Goal: Task Accomplishment & Management: Manage account settings

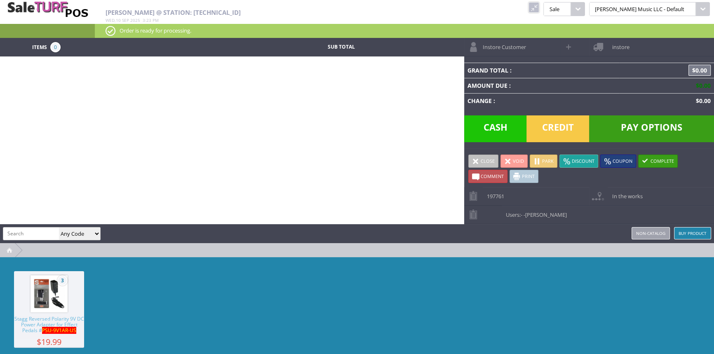
click at [500, 66] on td "Grand Total :" at bounding box center [541, 70] width 155 height 15
click at [501, 66] on td "Grand Total :" at bounding box center [541, 70] width 155 height 15
click at [483, 75] on td "Grand Total :" at bounding box center [541, 70] width 155 height 15
click at [539, 5] on link at bounding box center [534, 7] width 11 height 11
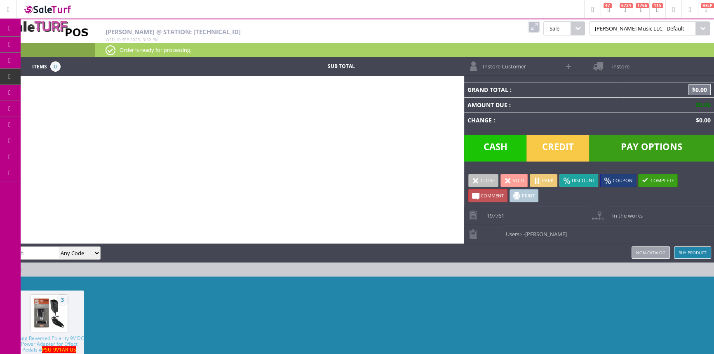
click at [59, 91] on span "Order List" at bounding box center [61, 92] width 24 height 7
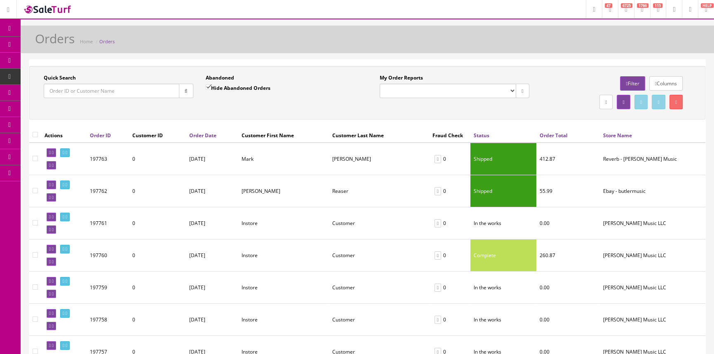
click at [112, 92] on input "Quick Search" at bounding box center [112, 91] width 136 height 14
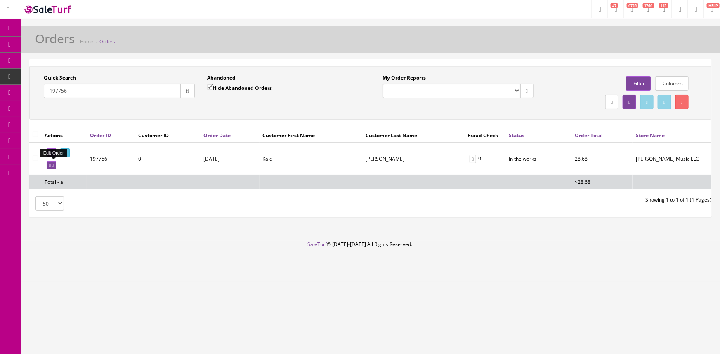
type input "197756"
click at [49, 167] on icon at bounding box center [50, 165] width 2 height 5
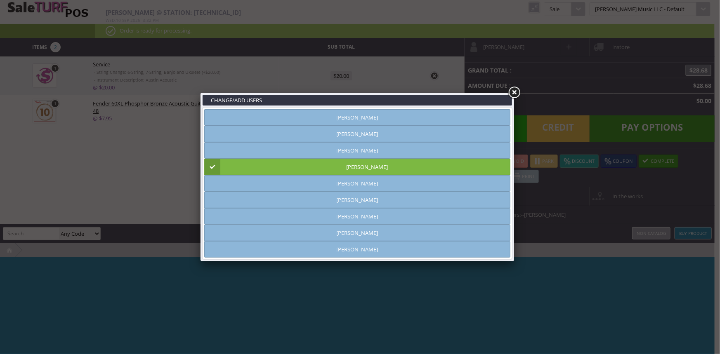
type input "[PERSON_NAME]"
click at [514, 93] on link at bounding box center [513, 92] width 15 height 15
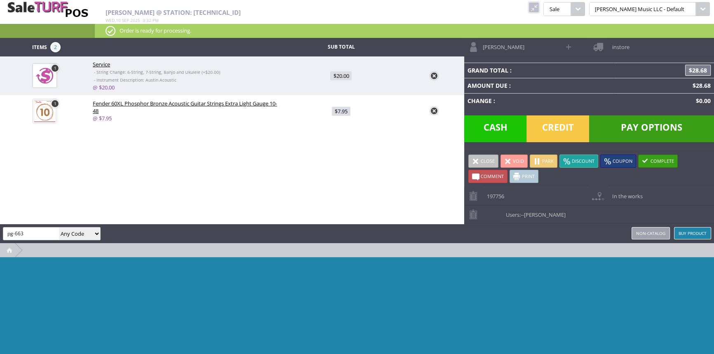
type input "pg-663"
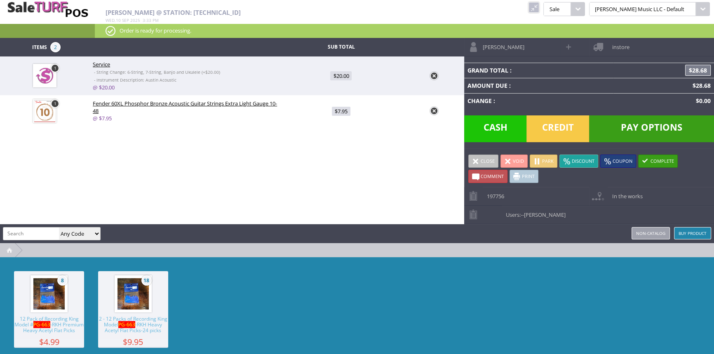
click at [54, 304] on img at bounding box center [48, 293] width 31 height 31
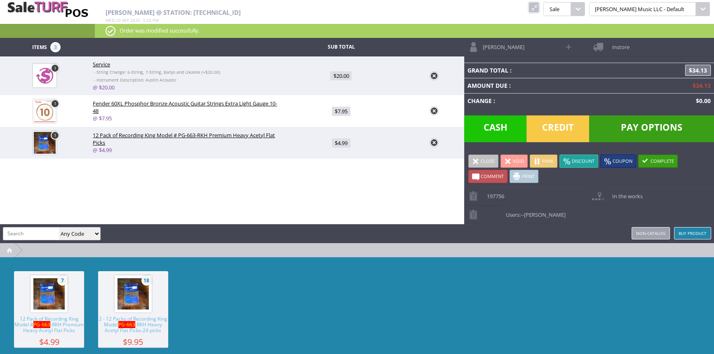
click at [563, 129] on span "Credit" at bounding box center [558, 128] width 63 height 27
click at [563, 128] on span "Credit" at bounding box center [558, 128] width 63 height 27
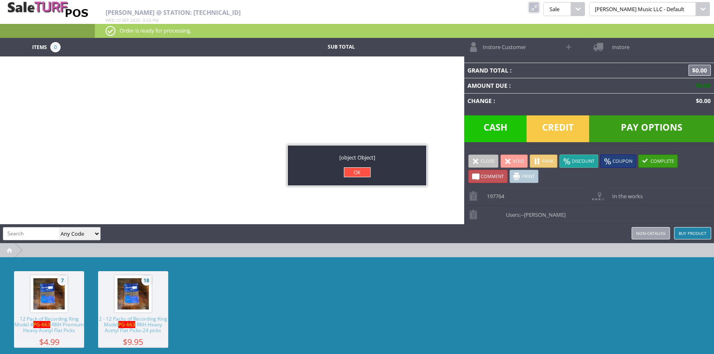
click at [365, 172] on link "OK" at bounding box center [357, 172] width 27 height 10
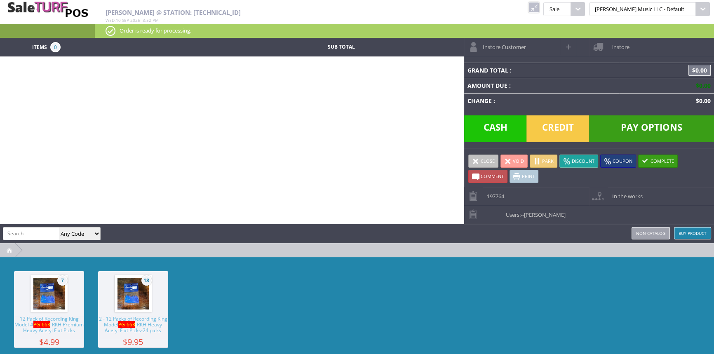
click at [539, 7] on link at bounding box center [534, 7] width 11 height 11
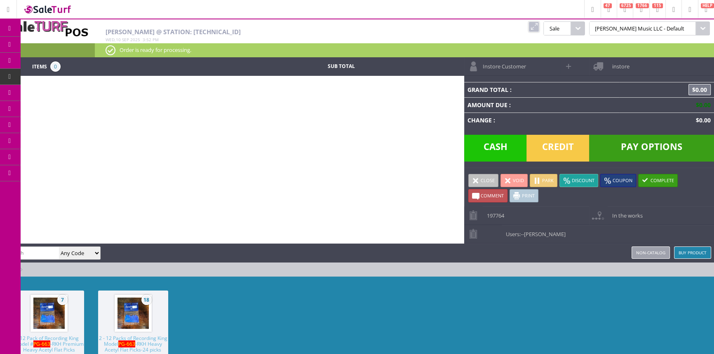
click at [61, 41] on span "Products" at bounding box center [60, 44] width 22 height 7
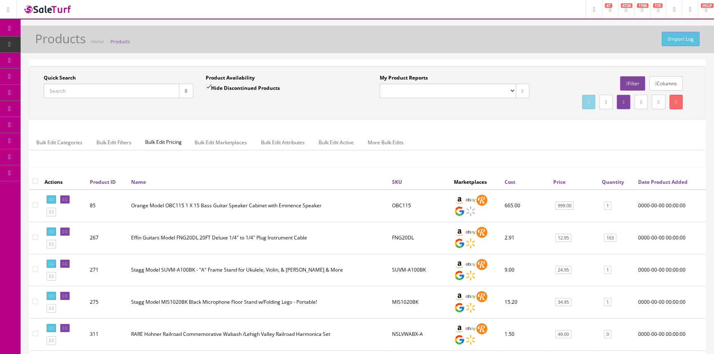
click at [87, 93] on input "Quick Search" at bounding box center [112, 91] width 136 height 14
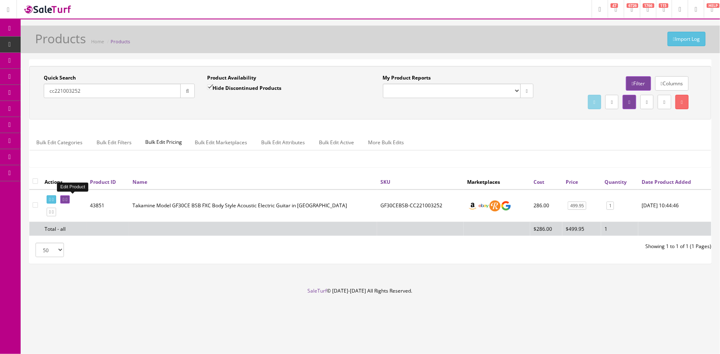
type input "cc221003252"
click at [64, 198] on icon at bounding box center [64, 200] width 2 height 5
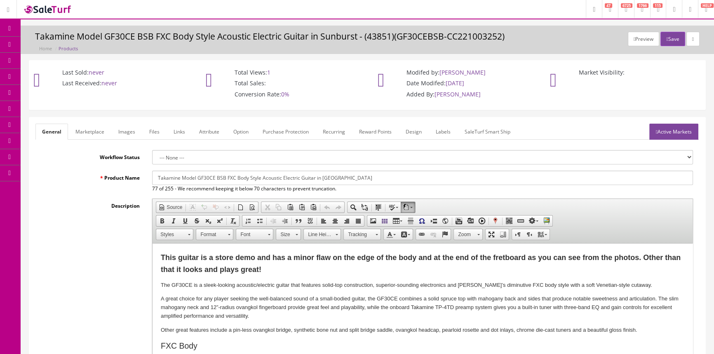
click at [440, 133] on link "Labels" at bounding box center [443, 132] width 28 height 16
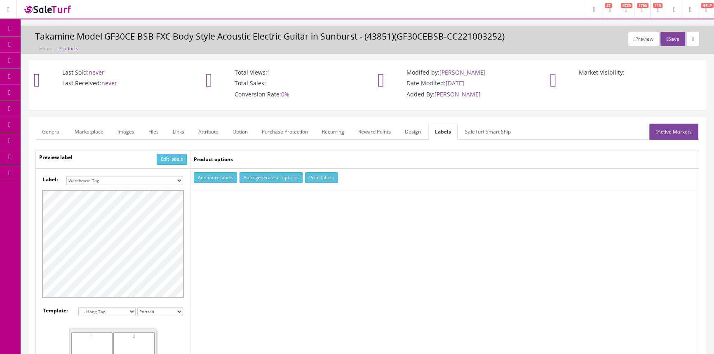
click at [150, 181] on select "Small Label 2 x 1 Label Shoe label 100 barcodes Dymo Label 2 X 1 Sticker Labels…" at bounding box center [124, 180] width 117 height 9
select select "16"
click at [66, 176] on select "Small Label 2 x 1 Label Shoe label 100 barcodes Dymo Label 2 X 1 Sticker Labels…" at bounding box center [124, 180] width 117 height 9
click at [230, 179] on button "Add more labels" at bounding box center [215, 177] width 43 height 11
type input "1"
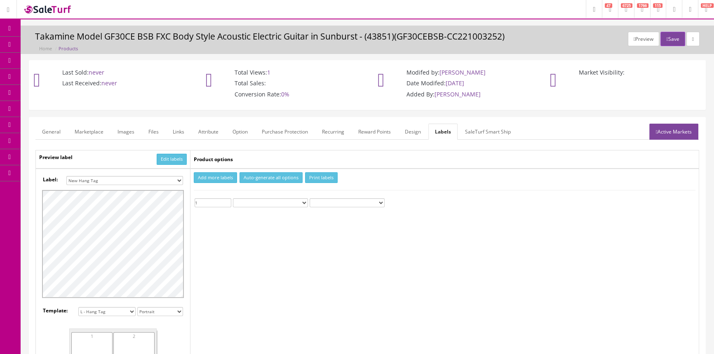
click at [228, 200] on input "1" at bounding box center [213, 202] width 37 height 9
click at [331, 177] on button "Print labels" at bounding box center [321, 177] width 33 height 11
click at [38, 40] on link "Products" at bounding box center [64, 45] width 87 height 16
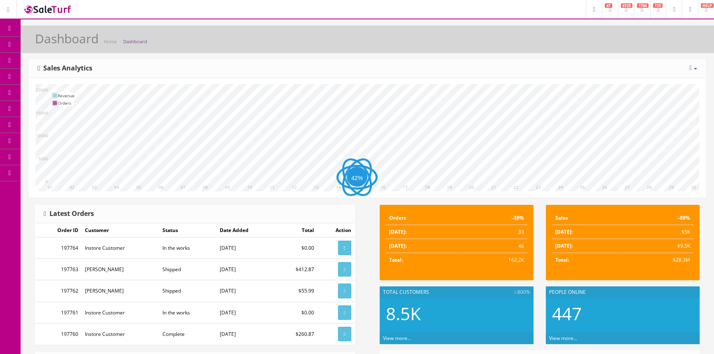
click at [41, 44] on link "Products" at bounding box center [64, 45] width 87 height 16
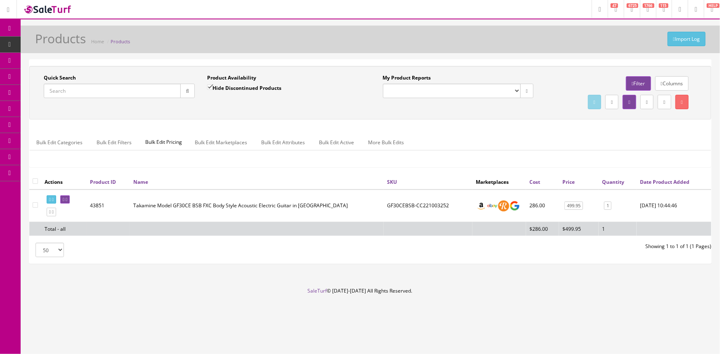
click at [127, 89] on input "Quick Search" at bounding box center [112, 91] width 137 height 14
type input "vintera ii jazzmaster"
click at [319, 50] on div "Import Log Products Home Products" at bounding box center [370, 42] width 687 height 20
click at [419, 143] on ul "Bulk Edit Categories Bulk Edit Filters Bulk Edit Pricing Bulk Edit Marketplaces…" at bounding box center [370, 142] width 681 height 16
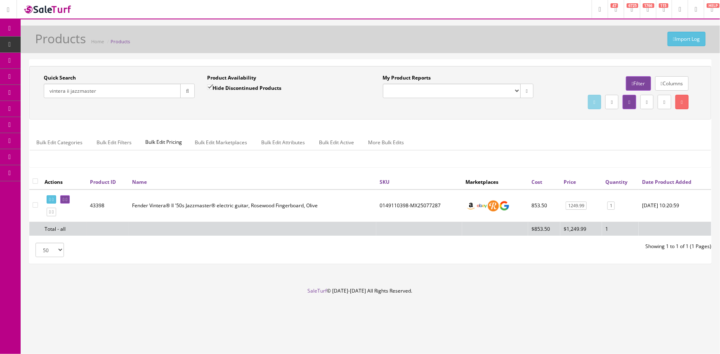
click at [268, 87] on label "Hide Discontinued Products" at bounding box center [244, 88] width 74 height 8
click at [212, 87] on input "Hide Discontinued Products" at bounding box center [209, 87] width 5 height 5
checkbox input "false"
click at [324, 57] on div "Import Log Products Home Products Quick Search vintera ii jazzmaster Date From …" at bounding box center [370, 157] width 699 height 262
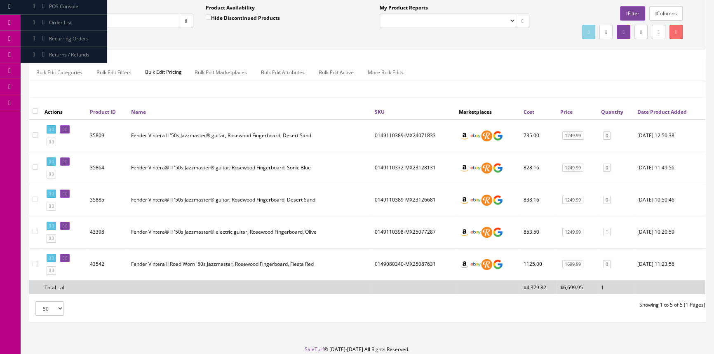
scroll to position [107, 0]
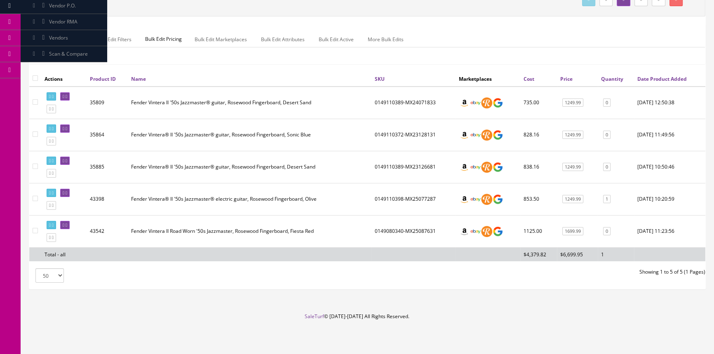
click at [45, 219] on td at bounding box center [63, 231] width 45 height 32
click at [49, 223] on icon at bounding box center [50, 225] width 2 height 5
click at [381, 228] on td "0149080340-MX25087631" at bounding box center [414, 231] width 84 height 32
click at [412, 188] on td "0149110398-MX25077287" at bounding box center [414, 199] width 84 height 32
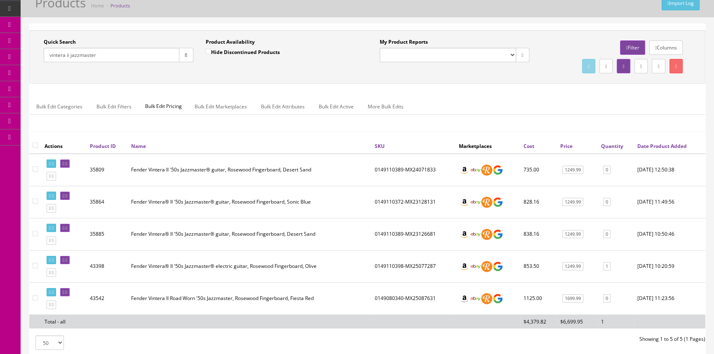
scroll to position [0, 0]
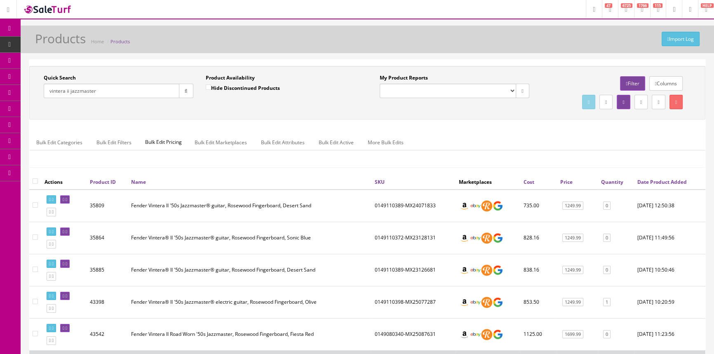
click at [441, 127] on div "Quick Search vintera ii jazzmaster Date From Product Availability Hide Disconti…" at bounding box center [367, 120] width 676 height 108
click at [442, 128] on div "Bulk Edit Categories Bulk Edit Filters Bulk Edit Pricing Bulk Edit Marketplaces…" at bounding box center [367, 147] width 675 height 39
click at [442, 130] on div "Bulk Edit Categories Bulk Edit Filters Bulk Edit Pricing Bulk Edit Marketplaces…" at bounding box center [367, 147] width 675 height 39
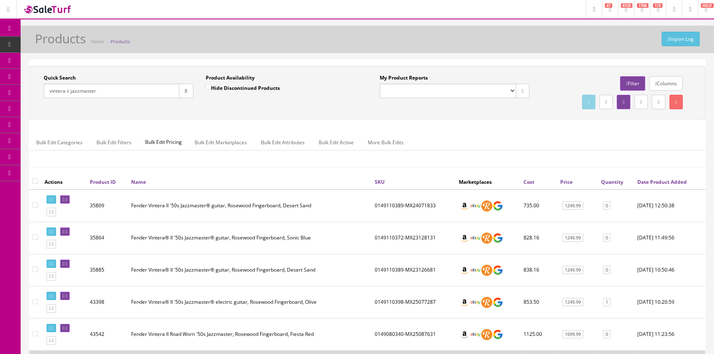
click at [442, 131] on div "Bulk Edit Categories Bulk Edit Filters Bulk Edit Pricing Bulk Edit Marketplaces…" at bounding box center [367, 147] width 675 height 39
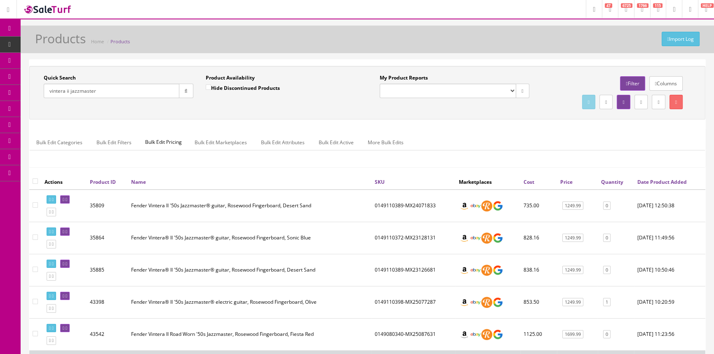
click at [442, 131] on div "Bulk Edit Categories Bulk Edit Filters Bulk Edit Pricing Bulk Edit Marketplaces…" at bounding box center [367, 147] width 675 height 39
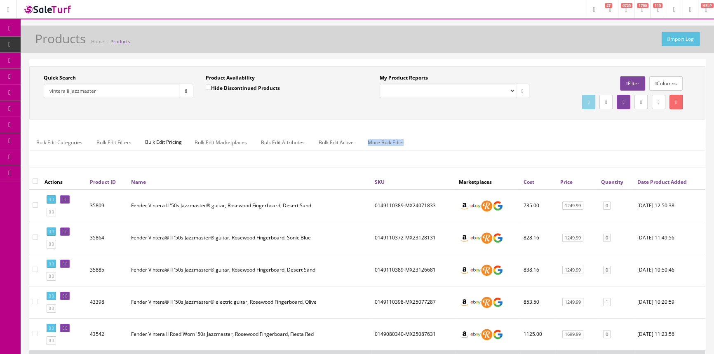
click at [442, 131] on div "Bulk Edit Categories Bulk Edit Filters Bulk Edit Pricing Bulk Edit Marketplaces…" at bounding box center [367, 147] width 675 height 39
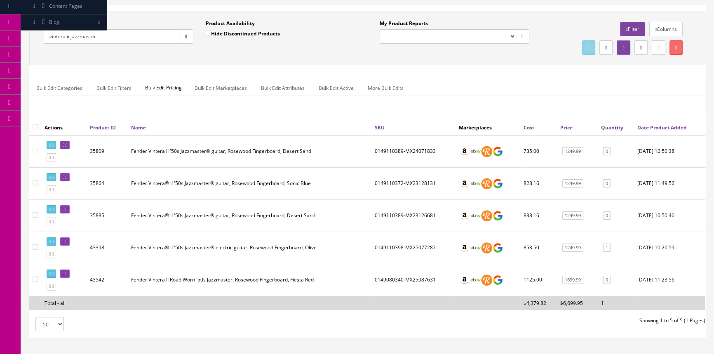
scroll to position [37, 0]
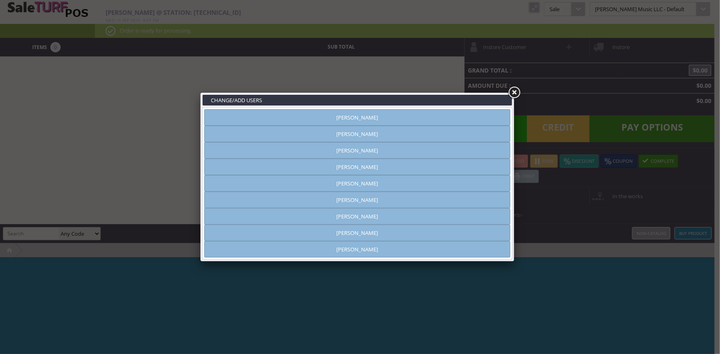
type input "[PERSON_NAME]"
click at [363, 119] on link "[PERSON_NAME]" at bounding box center [357, 117] width 306 height 16
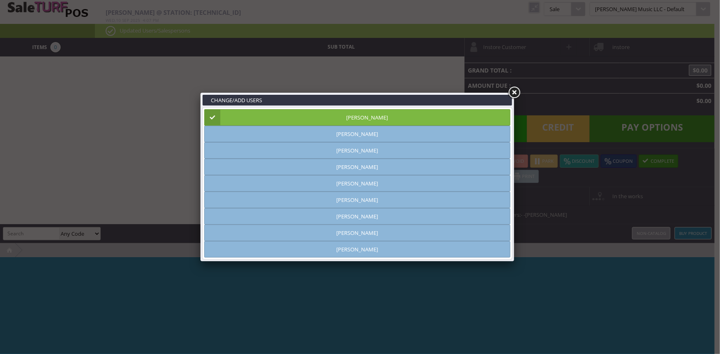
click at [515, 96] on link at bounding box center [513, 92] width 15 height 15
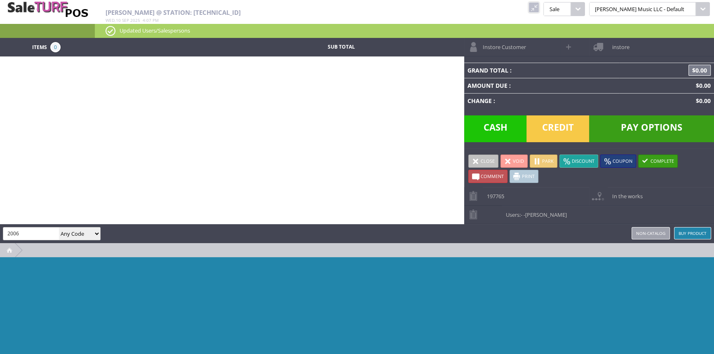
type input "2006"
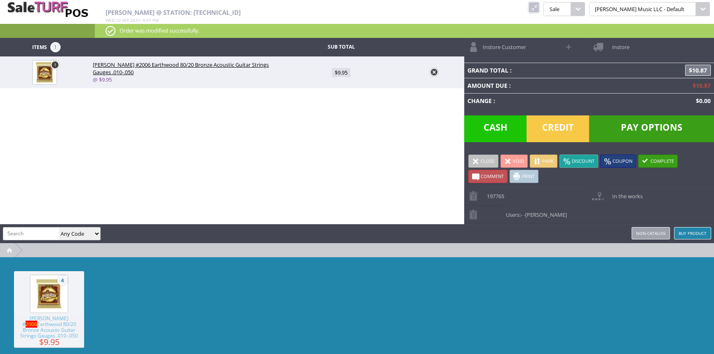
click at [261, 174] on div "Items 1 Sub Total 1 Ernie Ball #2006 Earthwood 80/20 Bronze Acoustic Guitar Str…" at bounding box center [357, 209] width 714 height 343
click at [622, 73] on td "$10.87" at bounding box center [664, 70] width 101 height 15
click at [573, 126] on span "Credit" at bounding box center [558, 128] width 63 height 27
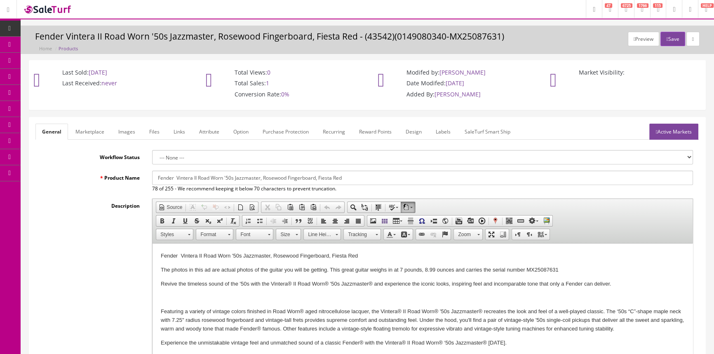
click at [112, 220] on div "Description Rich Text Editor, input-description1 Editor toolbars Document Sourc…" at bounding box center [367, 309] width 664 height 221
drag, startPoint x: 124, startPoint y: 136, endPoint x: 135, endPoint y: 148, distance: 16.3
click at [124, 136] on link "Images" at bounding box center [127, 132] width 30 height 16
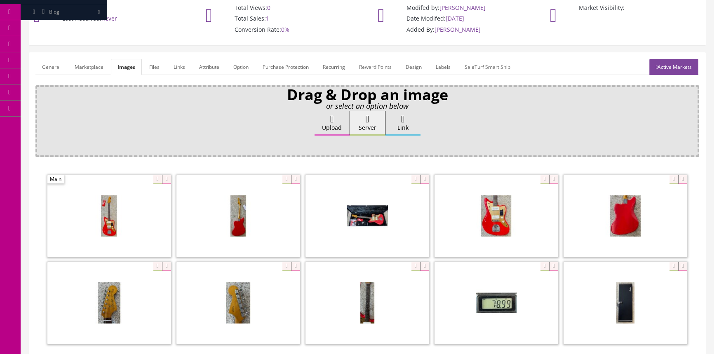
scroll to position [75, 0]
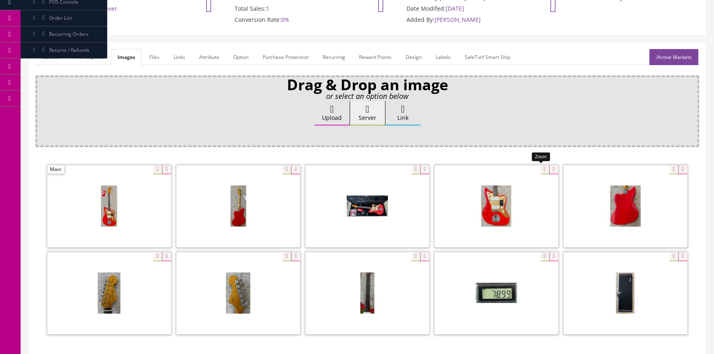
click at [538, 169] on div at bounding box center [497, 206] width 124 height 82
click at [564, 143] on div "Drag & Drop an image or select an option below Upload Server Link Ok WM Left To…" at bounding box center [367, 221] width 664 height 292
click at [281, 260] on div at bounding box center [238, 293] width 124 height 82
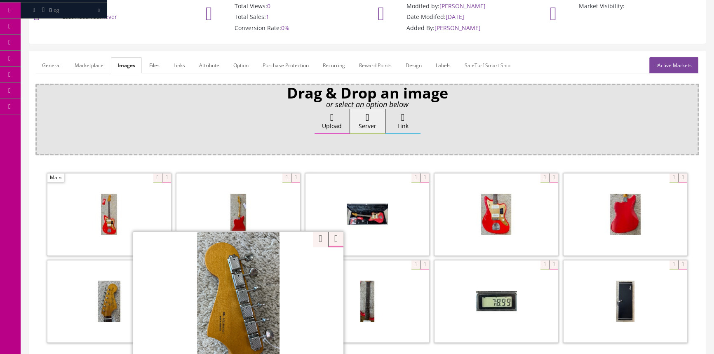
scroll to position [46, 0]
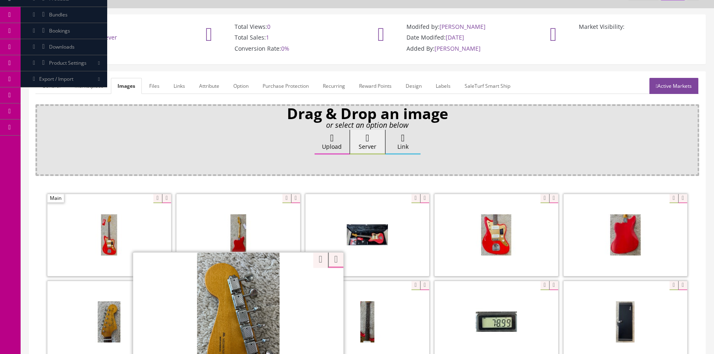
click at [51, 82] on link "General" at bounding box center [51, 86] width 32 height 16
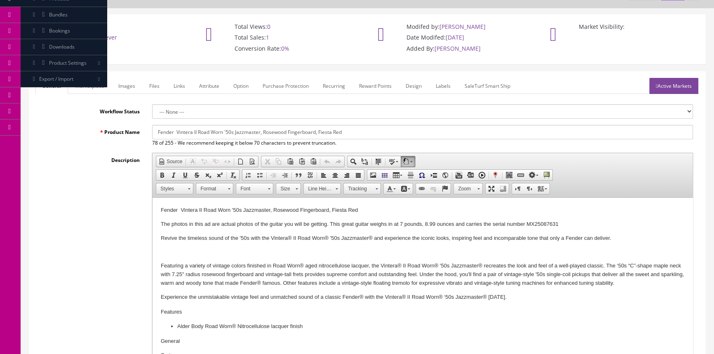
click at [689, 78] on link "Active Markets" at bounding box center [673, 86] width 49 height 16
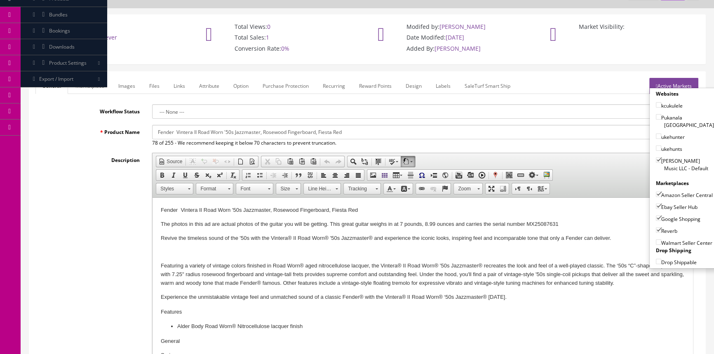
click at [667, 159] on label "Butler Music LLC - Default" at bounding box center [685, 165] width 58 height 16
click at [661, 159] on input"] "Butler Music LLC - Default" at bounding box center [658, 160] width 5 height 5
checkbox input"] "false"
click at [664, 191] on label "Amazon Seller Central" at bounding box center [684, 195] width 57 height 8
click at [661, 192] on input"] "Amazon Seller Central" at bounding box center [658, 194] width 5 height 5
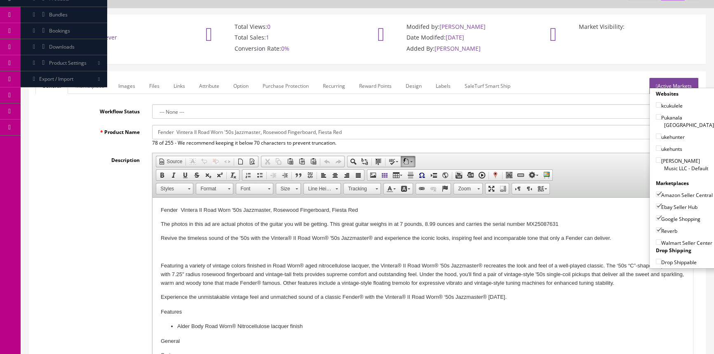
checkbox input"] "false"
click at [662, 210] on label "Ebay Seller Hub" at bounding box center [677, 207] width 42 height 8
click at [661, 209] on input"] "Ebay Seller Hub" at bounding box center [658, 206] width 5 height 5
checkbox input"] "false"
click at [661, 215] on label "Google Shopping" at bounding box center [678, 219] width 45 height 8
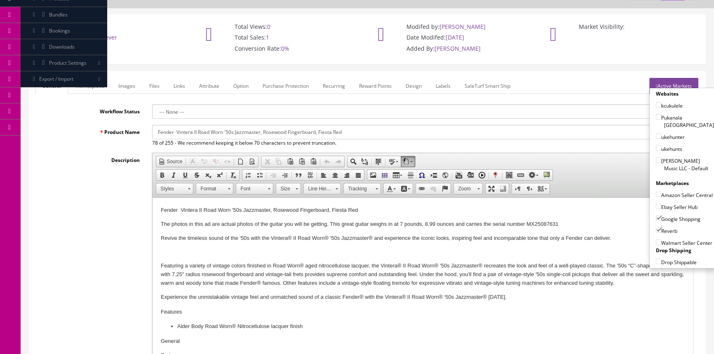
click at [661, 216] on input"] "Google Shopping" at bounding box center [658, 218] width 5 height 5
checkbox input"] "false"
click at [660, 230] on label "Reverb" at bounding box center [666, 231] width 21 height 8
click at [660, 230] on input"] "Reverb" at bounding box center [658, 230] width 5 height 5
checkbox input"] "false"
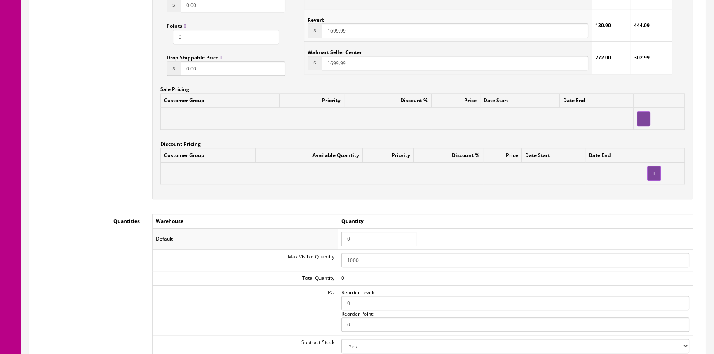
scroll to position [758, 0]
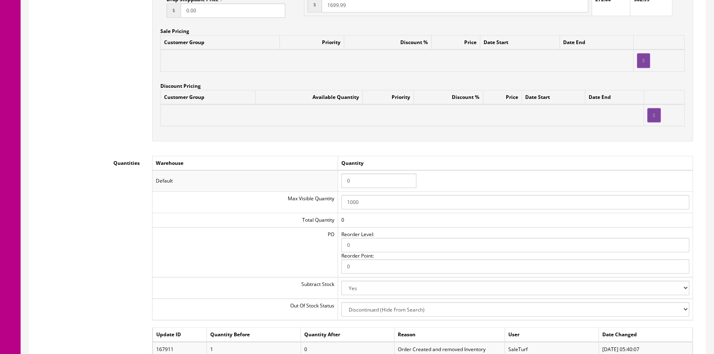
click at [368, 188] on td "0" at bounding box center [515, 180] width 355 height 21
click at [367, 177] on input "0" at bounding box center [378, 181] width 75 height 14
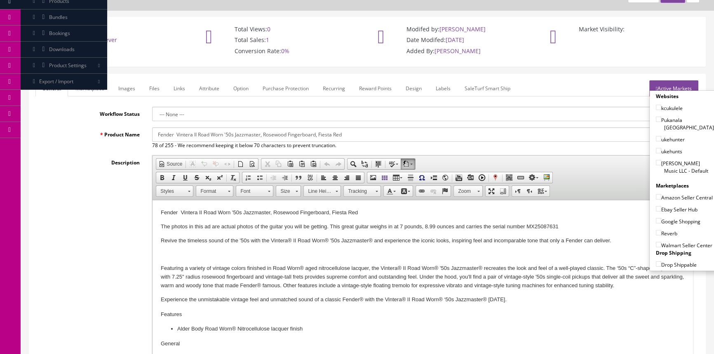
scroll to position [0, 0]
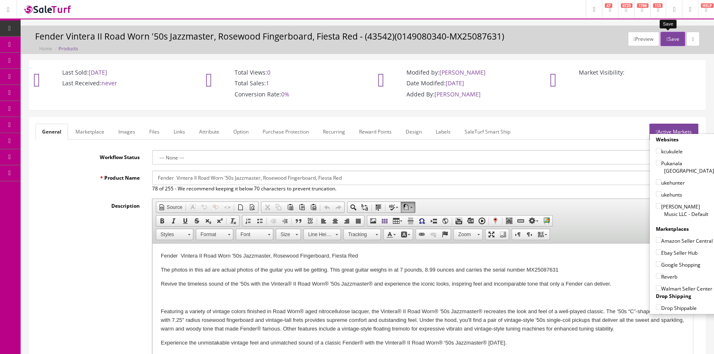
type input "1"
click at [661, 42] on button "Save" at bounding box center [673, 39] width 24 height 14
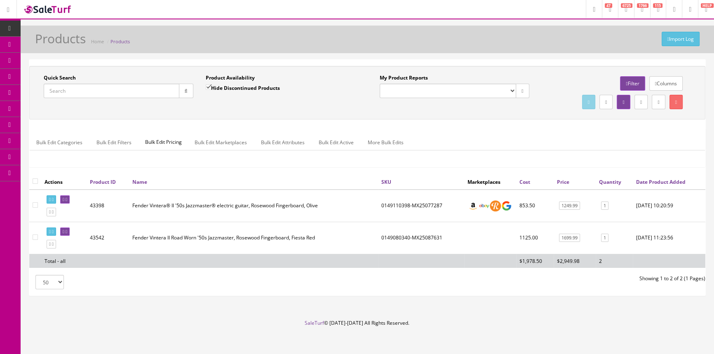
click at [10, 24] on link "Dashboard" at bounding box center [10, 29] width 21 height 16
